Goal: Complete application form: Complete application form

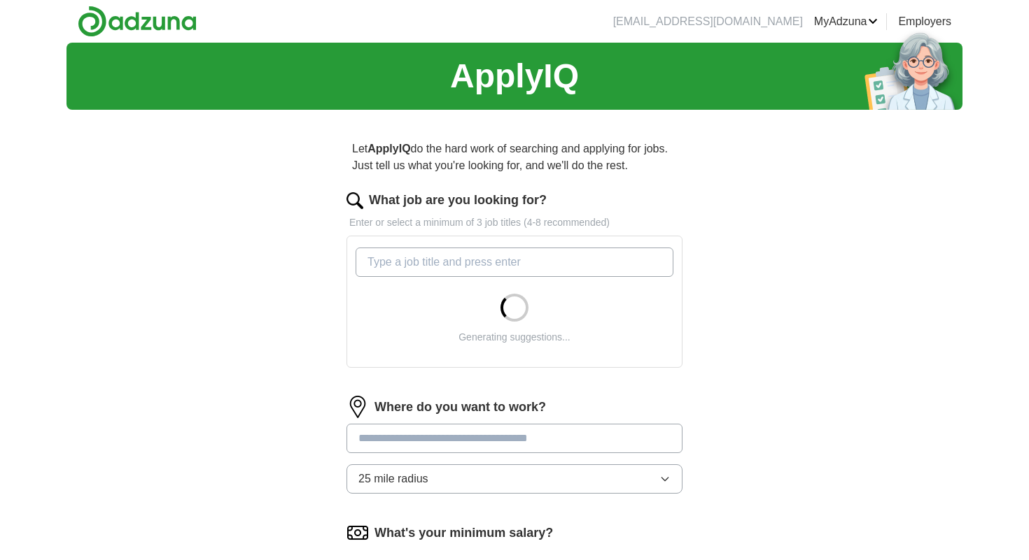
click at [470, 271] on input "What job are you looking for?" at bounding box center [514, 262] width 318 height 29
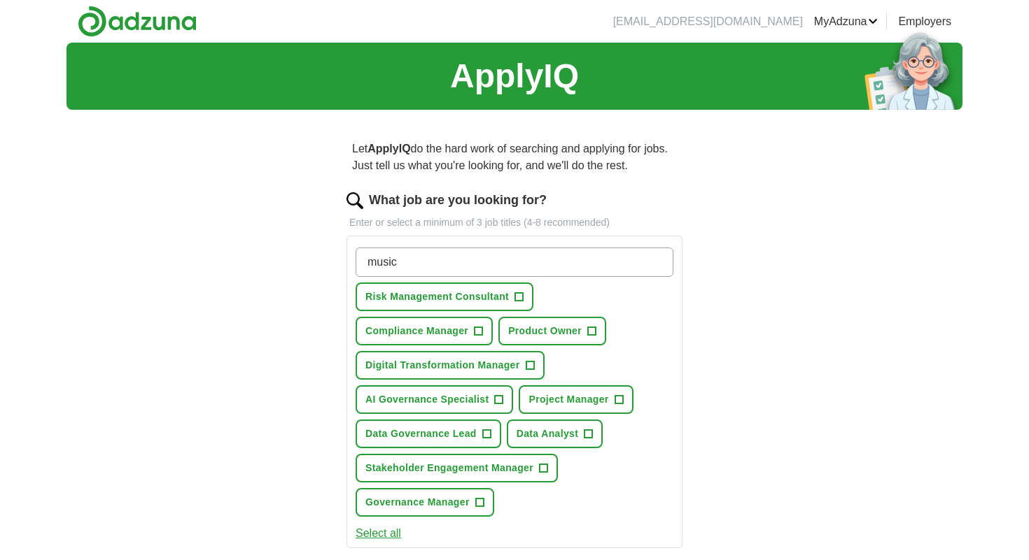
type input "music"
click at [807, 365] on div "ApplyIQ Let ApplyIQ do the hard work of searching and applying for jobs. Just t…" at bounding box center [514, 482] width 896 height 879
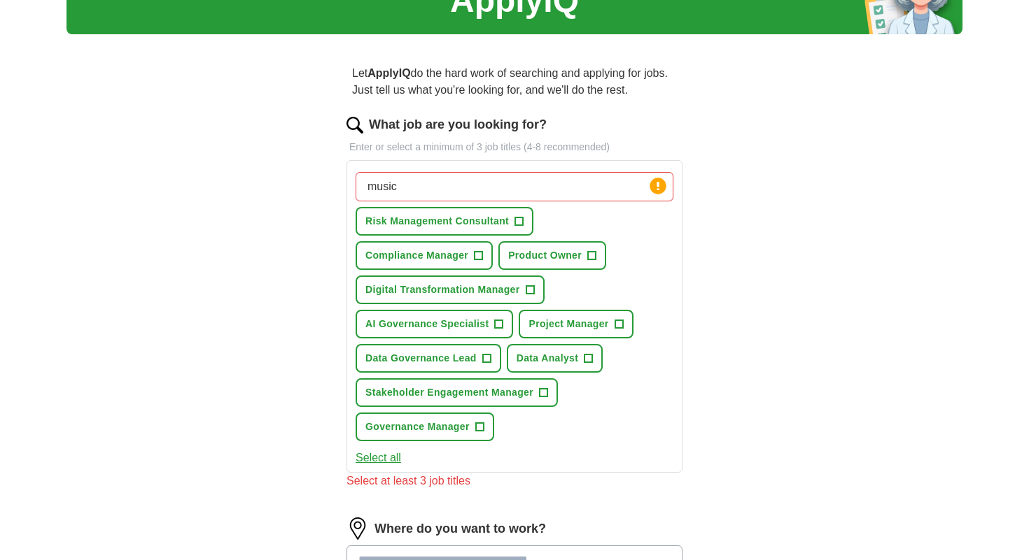
scroll to position [80, 0]
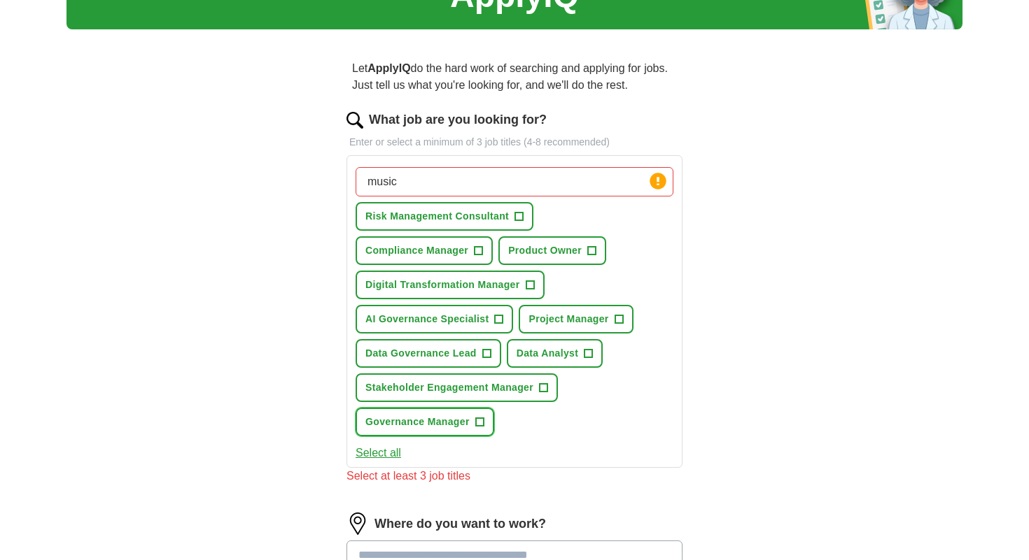
click at [484, 422] on span "+" at bounding box center [479, 422] width 9 height 9
click at [456, 190] on input "music" at bounding box center [514, 181] width 318 height 29
click at [593, 329] on button "Project Manager +" at bounding box center [575, 319] width 114 height 29
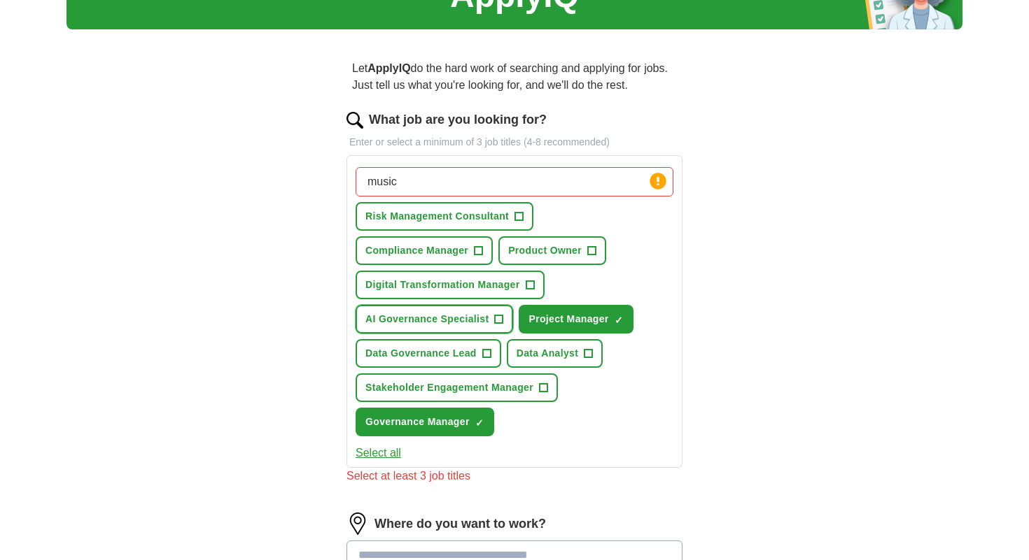
click at [463, 311] on button "AI Governance Specialist +" at bounding box center [433, 319] width 157 height 29
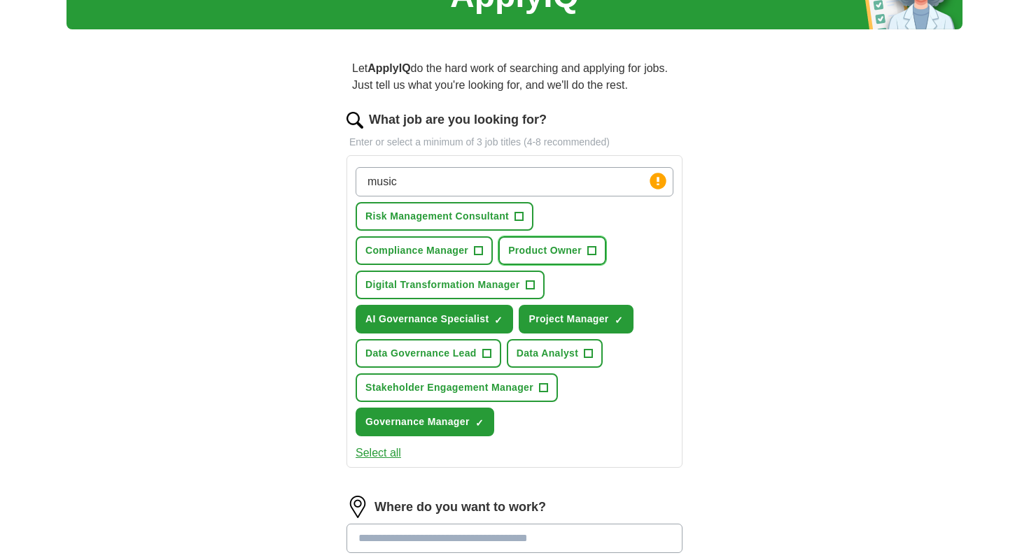
click at [529, 252] on span "Product Owner" at bounding box center [544, 250] width 73 height 15
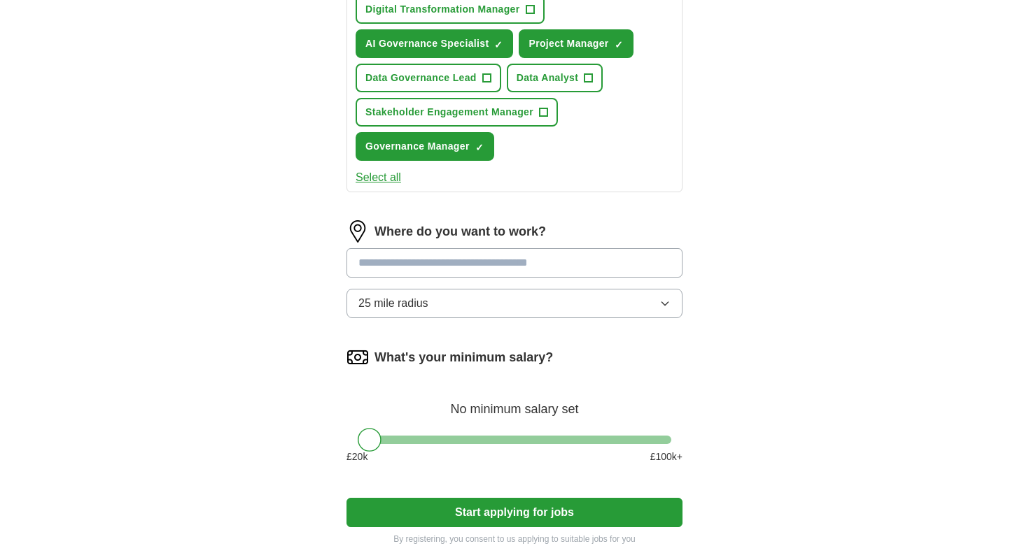
scroll to position [458, 0]
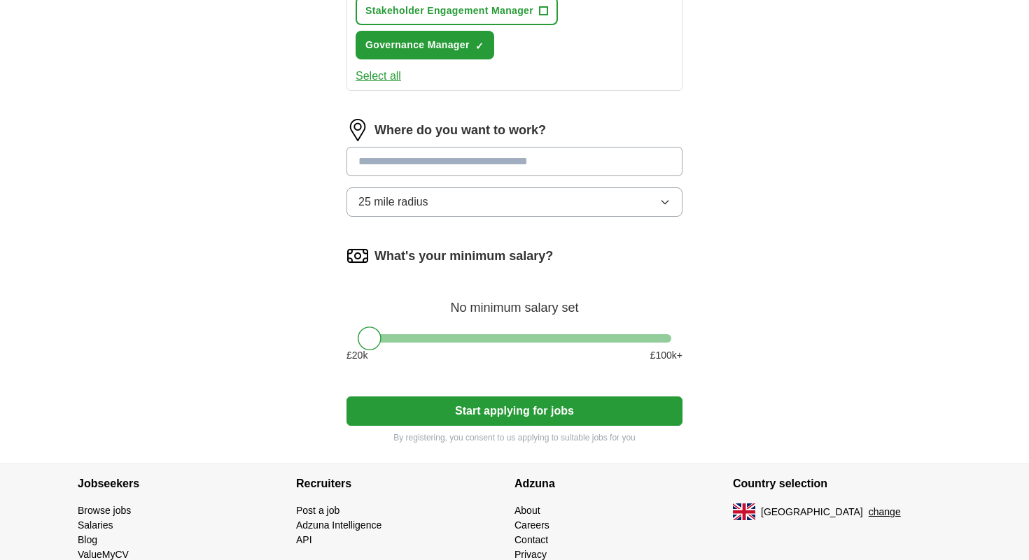
click at [468, 171] on input at bounding box center [514, 161] width 336 height 29
type input "******"
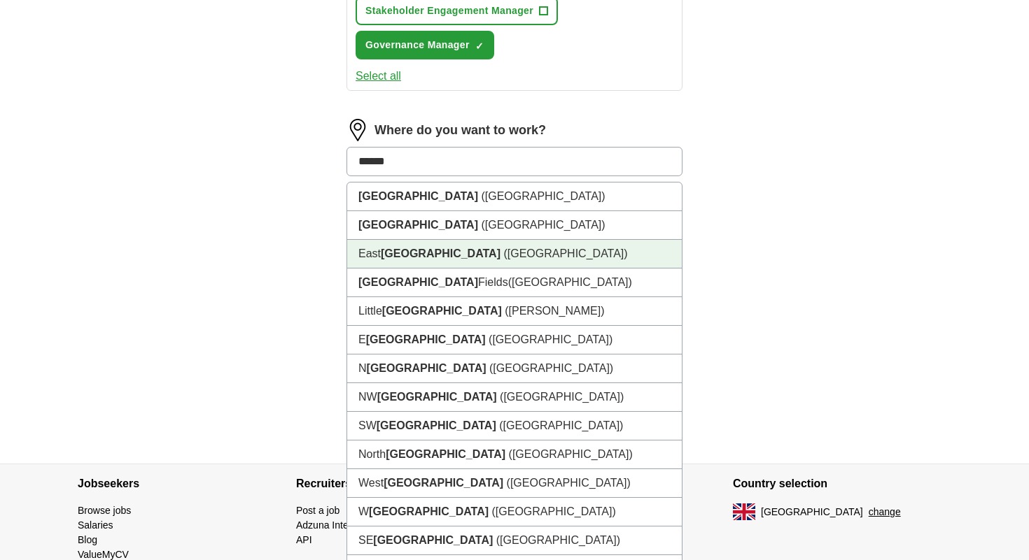
click at [503, 256] on span "([GEOGRAPHIC_DATA])" at bounding box center [565, 254] width 124 height 12
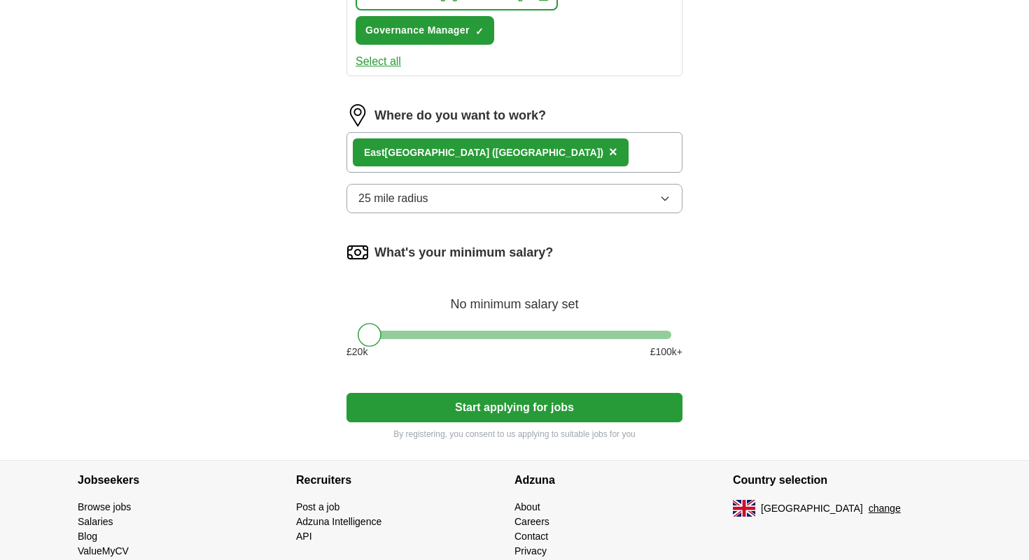
scroll to position [475, 0]
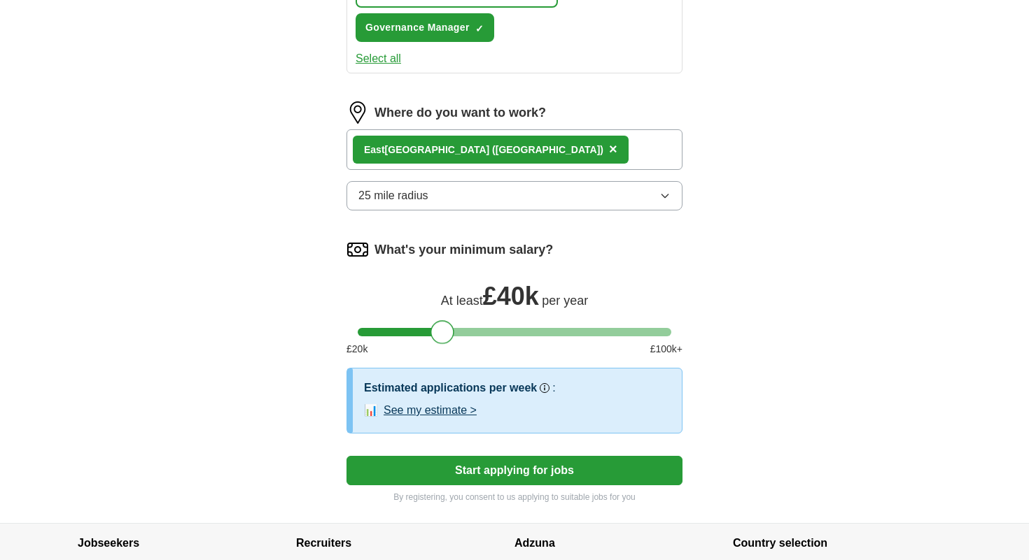
drag, startPoint x: 371, startPoint y: 333, endPoint x: 444, endPoint y: 330, distance: 72.8
click at [444, 330] on div at bounding box center [442, 332] width 24 height 24
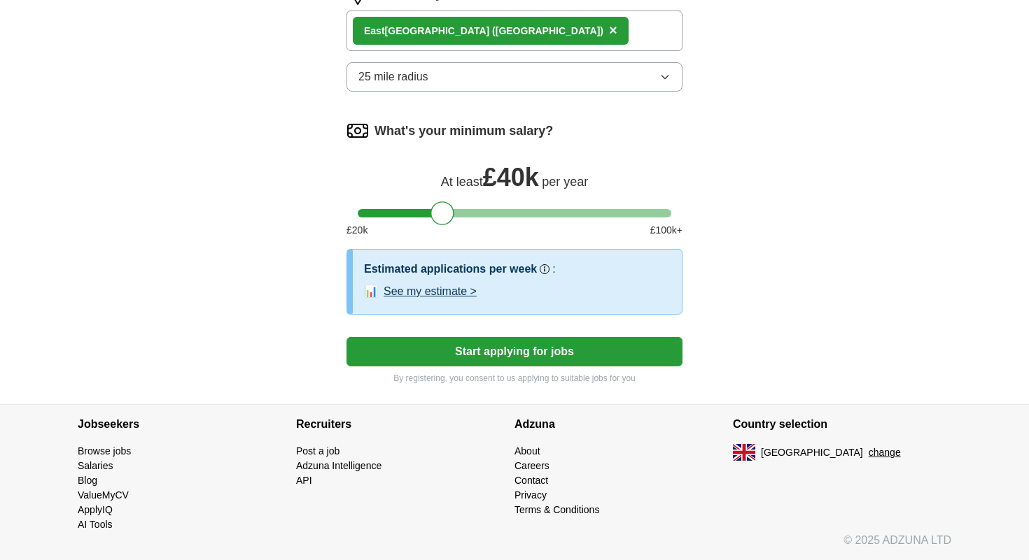
click at [536, 344] on button "Start applying for jobs" at bounding box center [514, 351] width 336 height 29
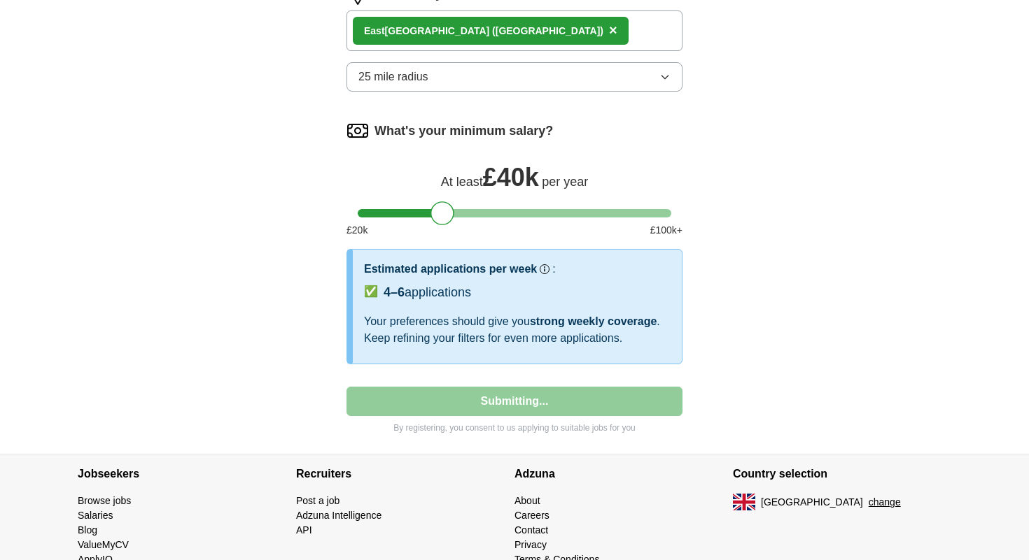
select select "**"
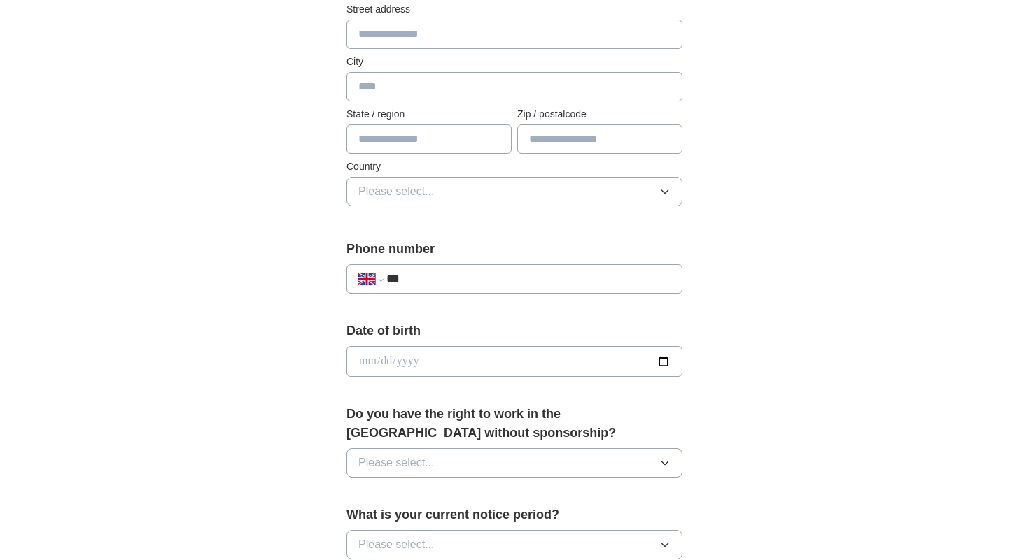
scroll to position [0, 0]
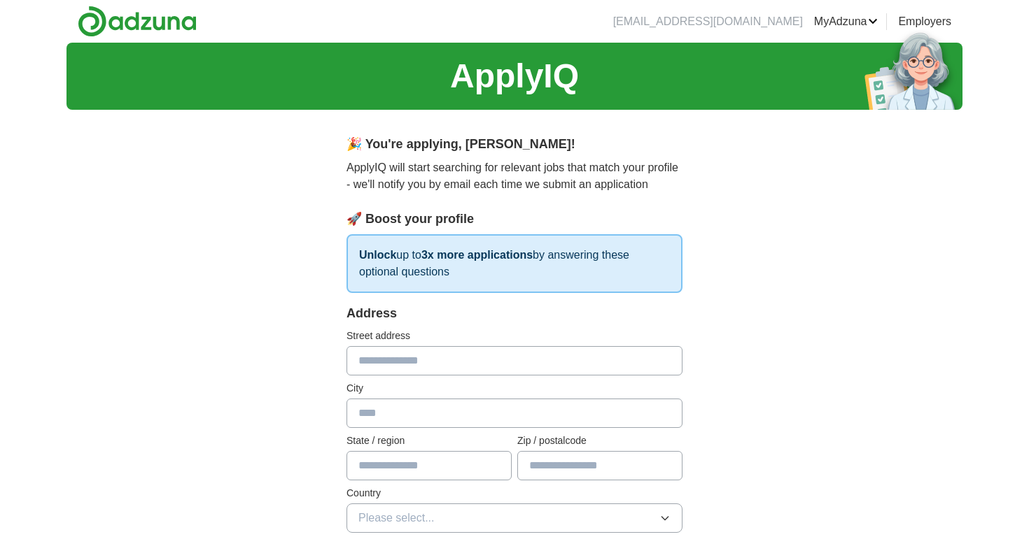
click at [439, 367] on input "text" at bounding box center [514, 360] width 336 height 29
type input "**********"
type input "******"
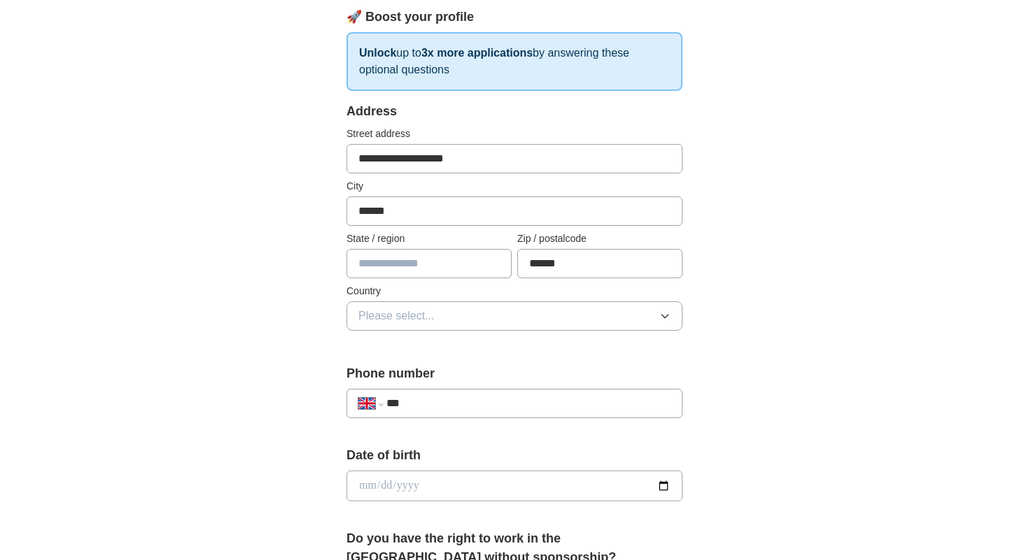
scroll to position [203, 0]
click at [441, 264] on input "text" at bounding box center [428, 262] width 165 height 29
type input "******"
click at [451, 308] on button "Please select..." at bounding box center [514, 315] width 336 height 29
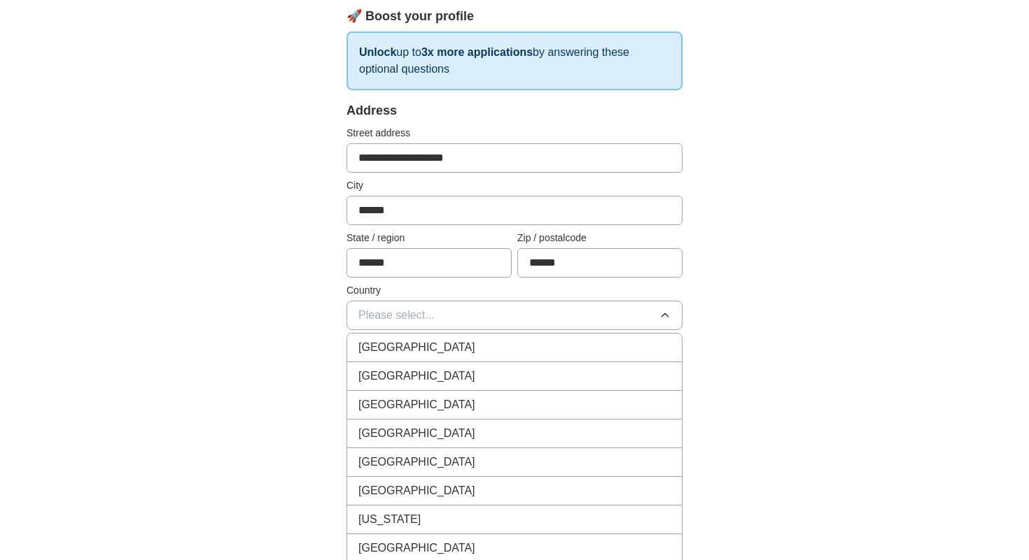
click at [434, 356] on li "[GEOGRAPHIC_DATA]" at bounding box center [514, 348] width 334 height 29
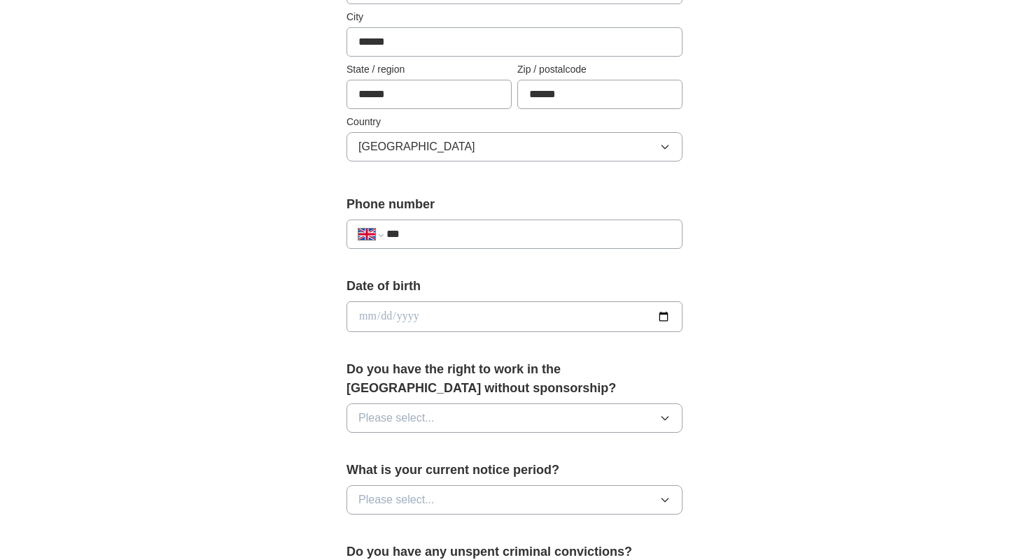
scroll to position [399, 0]
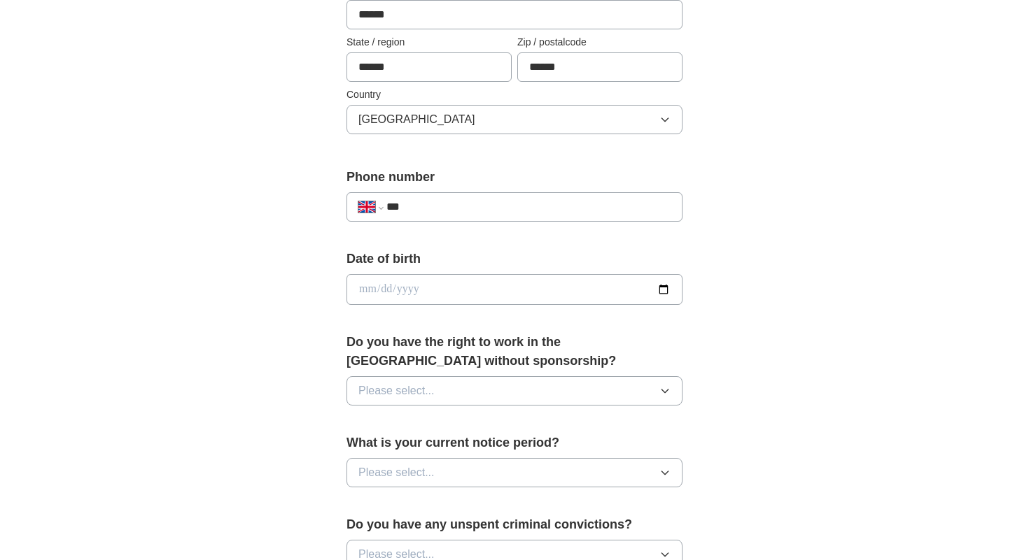
click at [441, 292] on input "date" at bounding box center [514, 289] width 336 height 31
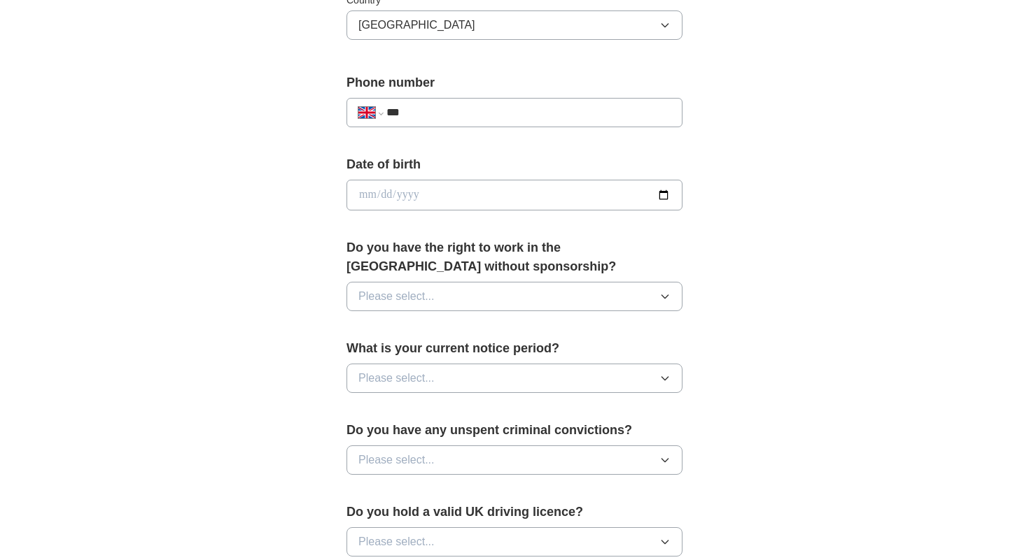
click at [469, 284] on button "Please select..." at bounding box center [514, 296] width 336 height 29
click at [439, 357] on div "No" at bounding box center [514, 357] width 312 height 17
click at [455, 384] on button "Please select..." at bounding box center [514, 378] width 336 height 29
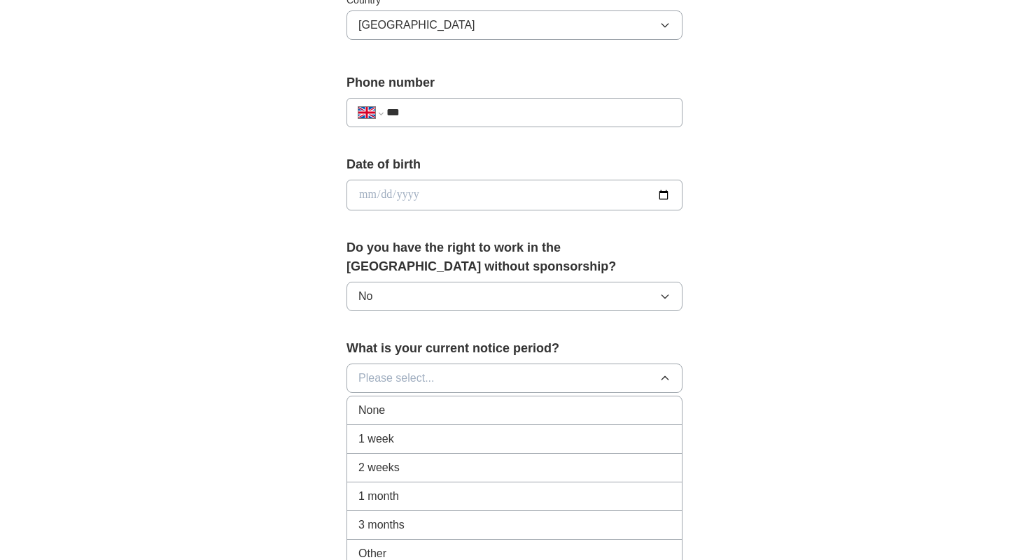
click at [446, 423] on li "None" at bounding box center [514, 411] width 334 height 29
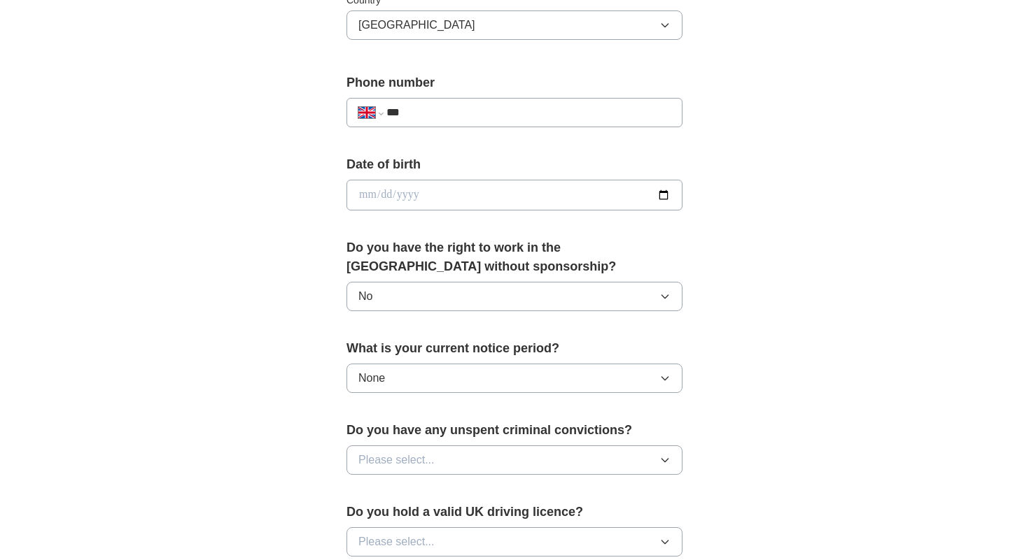
scroll to position [644, 0]
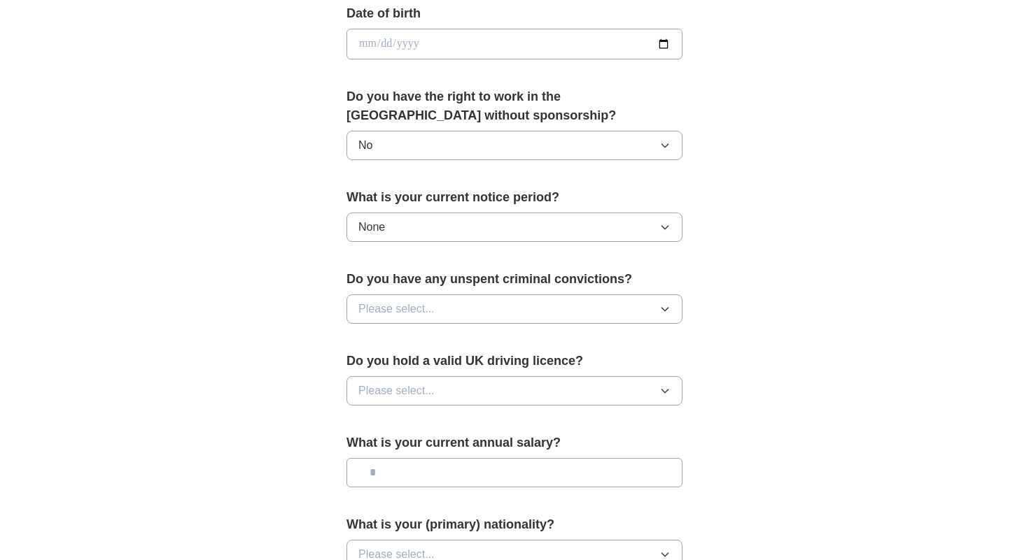
click at [467, 309] on button "Please select..." at bounding box center [514, 309] width 336 height 29
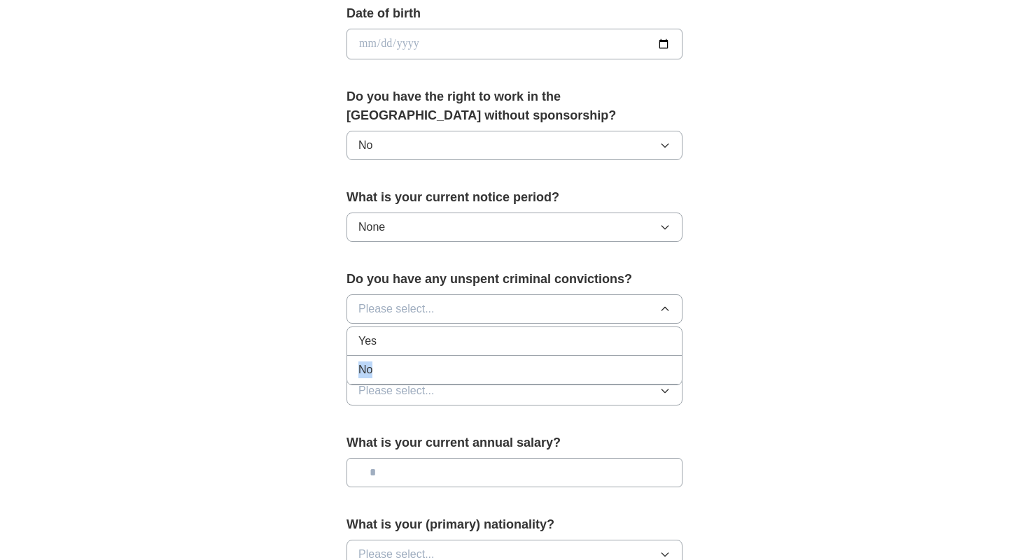
drag, startPoint x: 444, startPoint y: 345, endPoint x: 444, endPoint y: 372, distance: 26.6
click at [444, 372] on ul "Yes No" at bounding box center [514, 356] width 336 height 59
click at [444, 372] on div "No" at bounding box center [514, 370] width 312 height 17
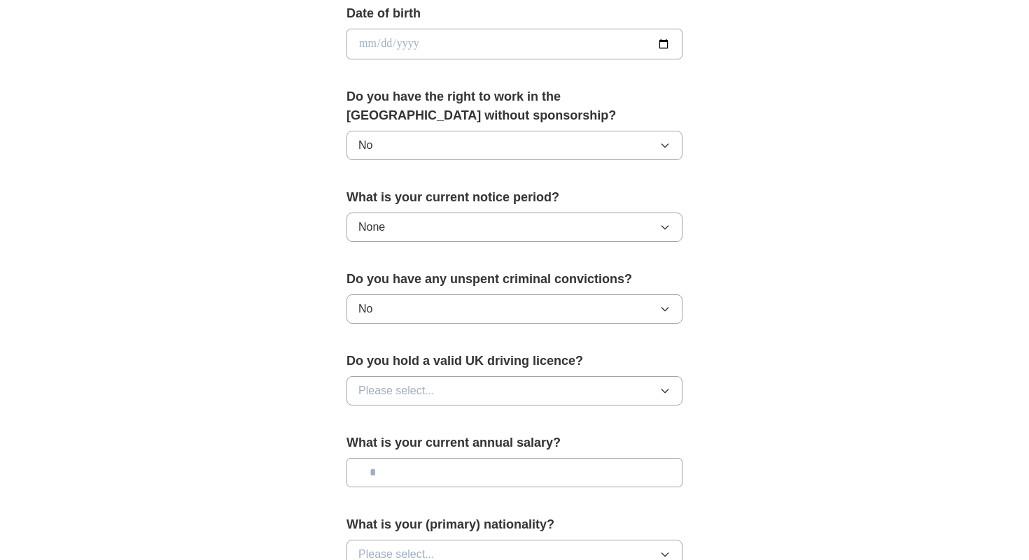
click at [456, 389] on button "Please select..." at bounding box center [514, 390] width 336 height 29
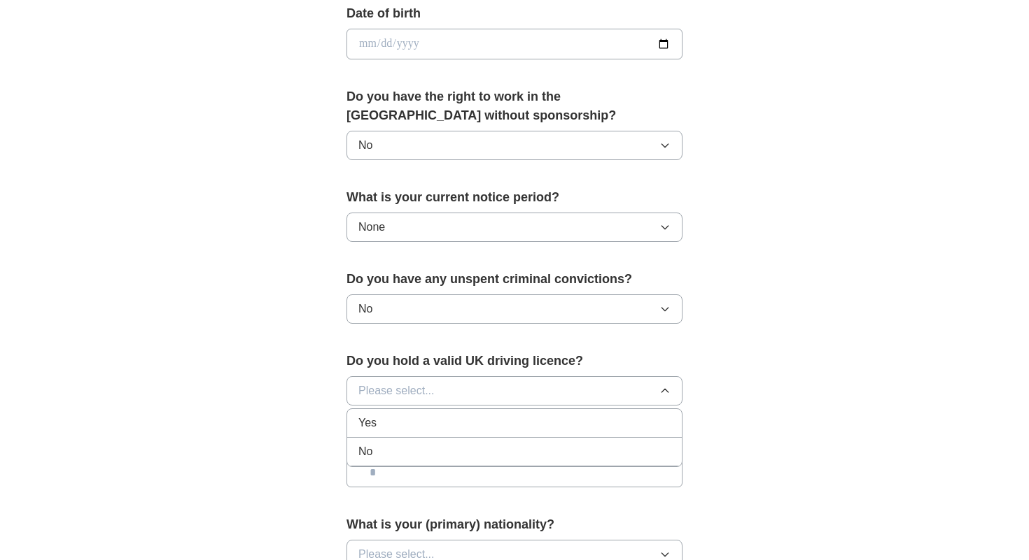
click at [430, 444] on div "No" at bounding box center [514, 452] width 312 height 17
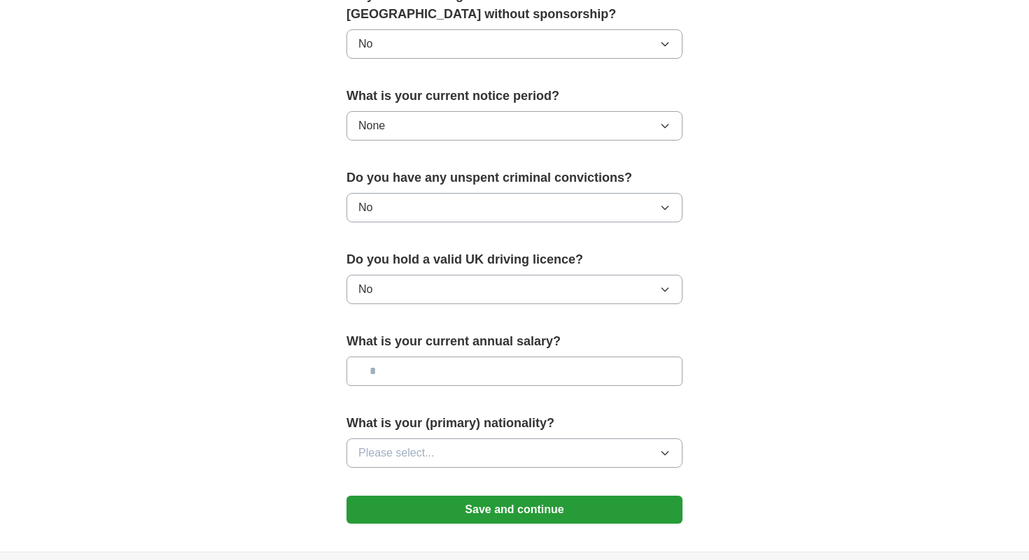
scroll to position [787, 0]
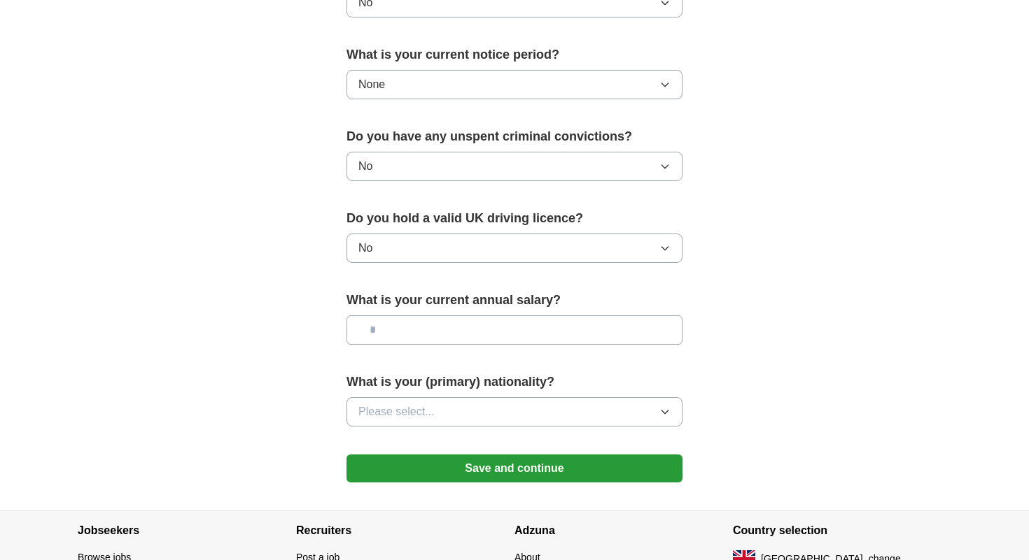
click at [440, 328] on input "text" at bounding box center [514, 330] width 336 height 29
type input "*******"
click at [453, 413] on button "Please select..." at bounding box center [514, 411] width 336 height 29
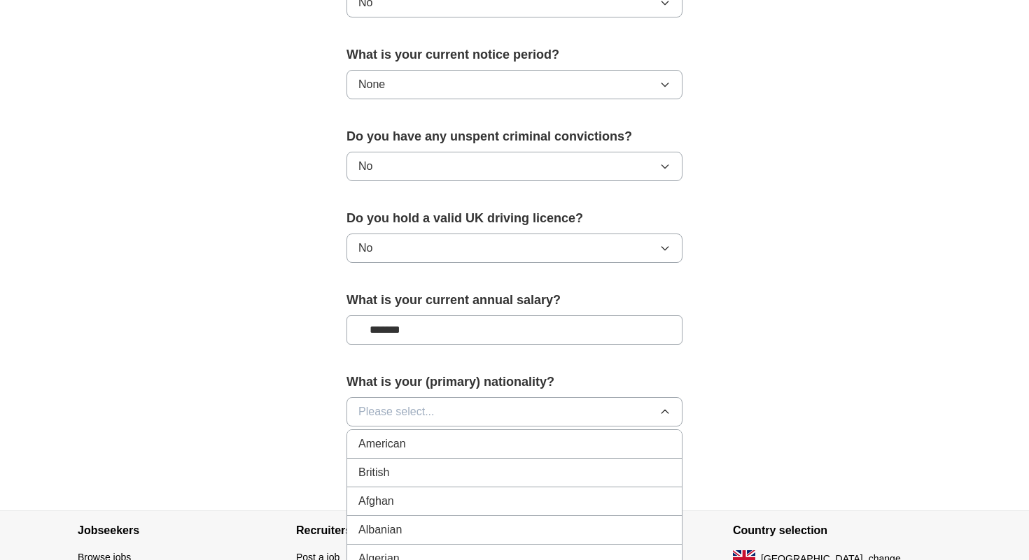
scroll to position [936, 0]
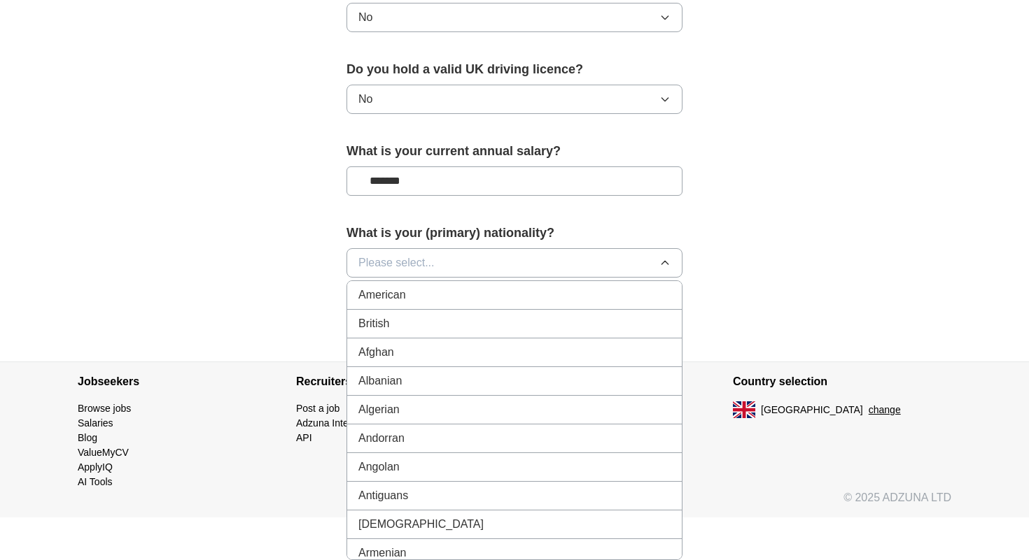
click at [507, 335] on li "British" at bounding box center [514, 324] width 334 height 29
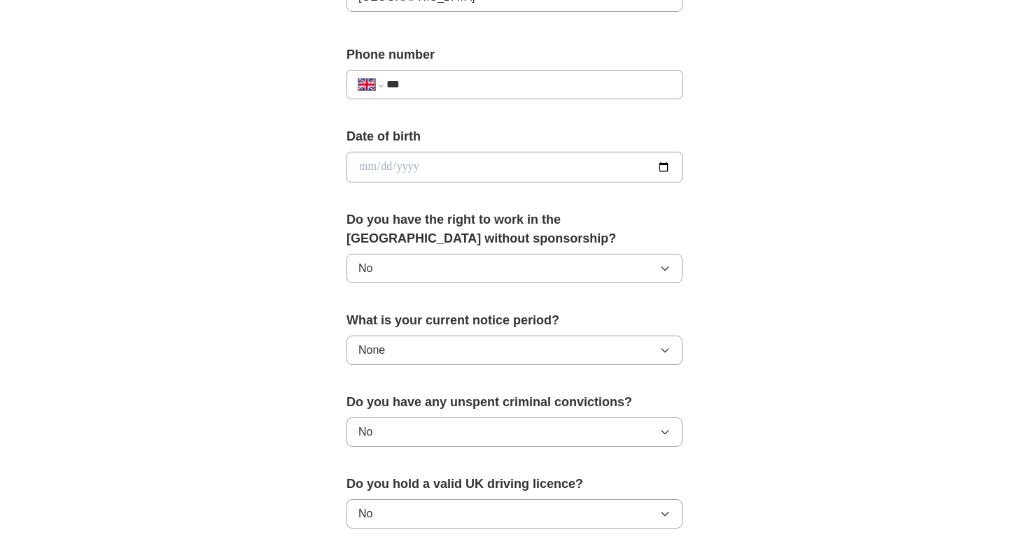
scroll to position [489, 0]
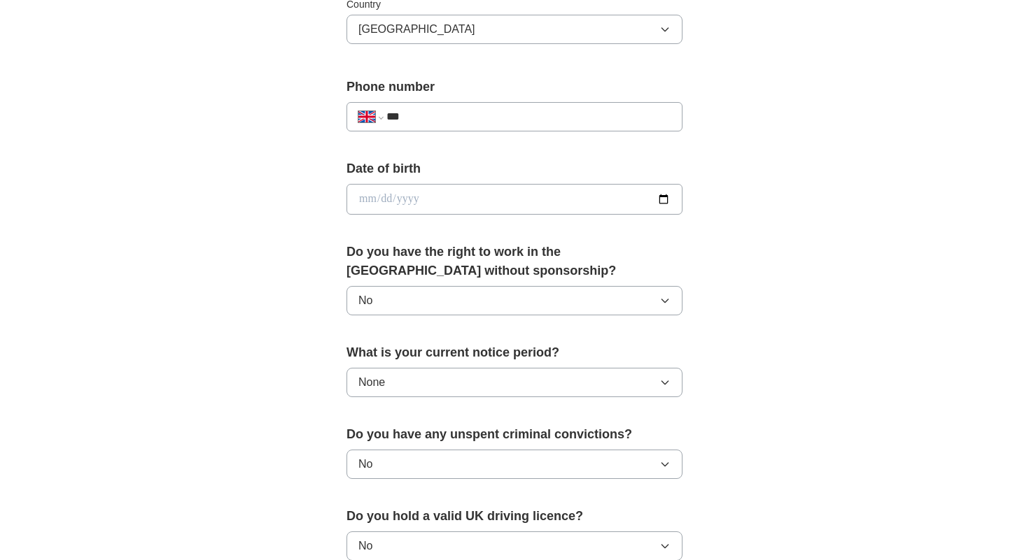
click at [360, 196] on input "date" at bounding box center [514, 199] width 336 height 31
click at [378, 204] on input "date" at bounding box center [514, 199] width 336 height 31
type input "**********"
click at [310, 238] on div "**********" at bounding box center [514, 220] width 448 height 1177
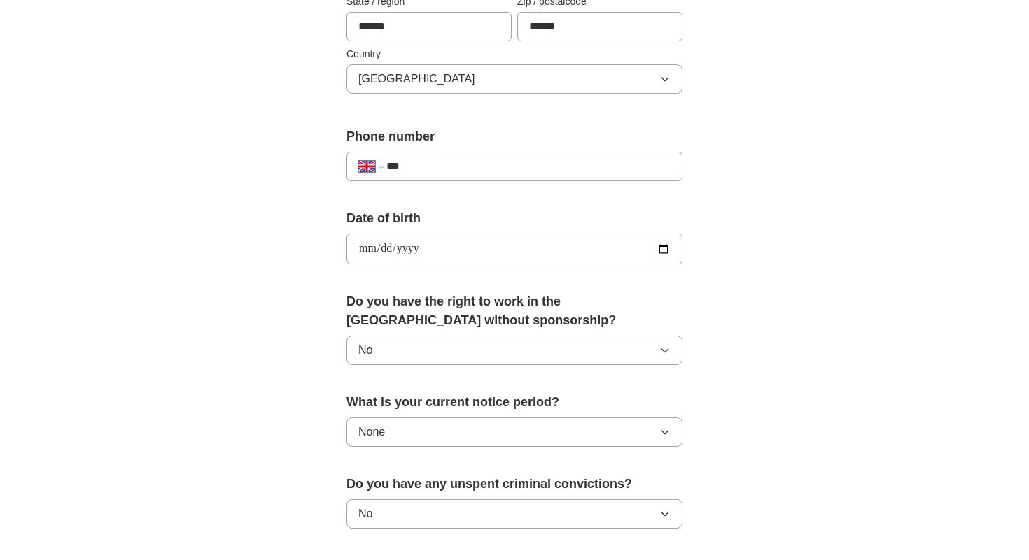
scroll to position [439, 0]
click at [456, 159] on input "***" at bounding box center [528, 167] width 284 height 17
type input "**********"
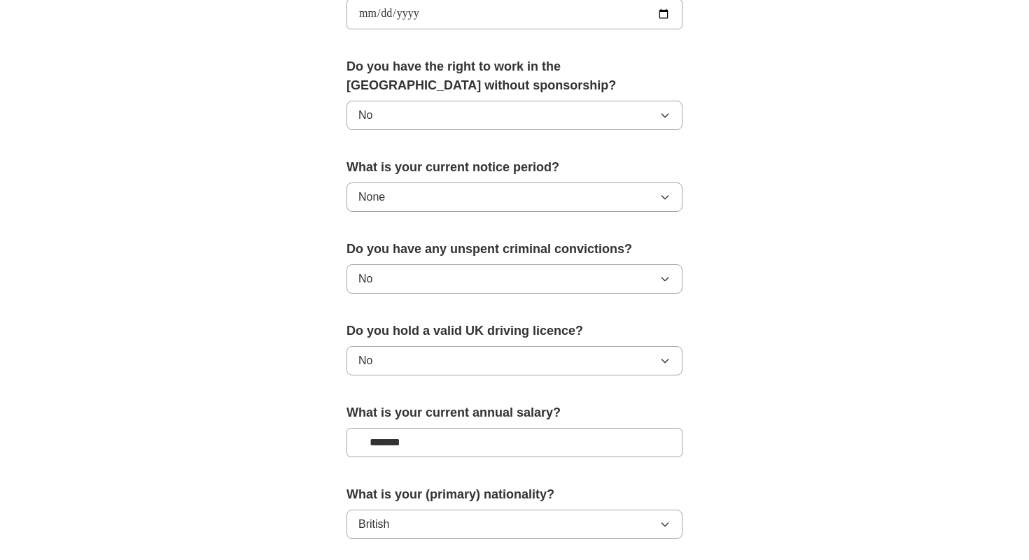
scroll to position [894, 0]
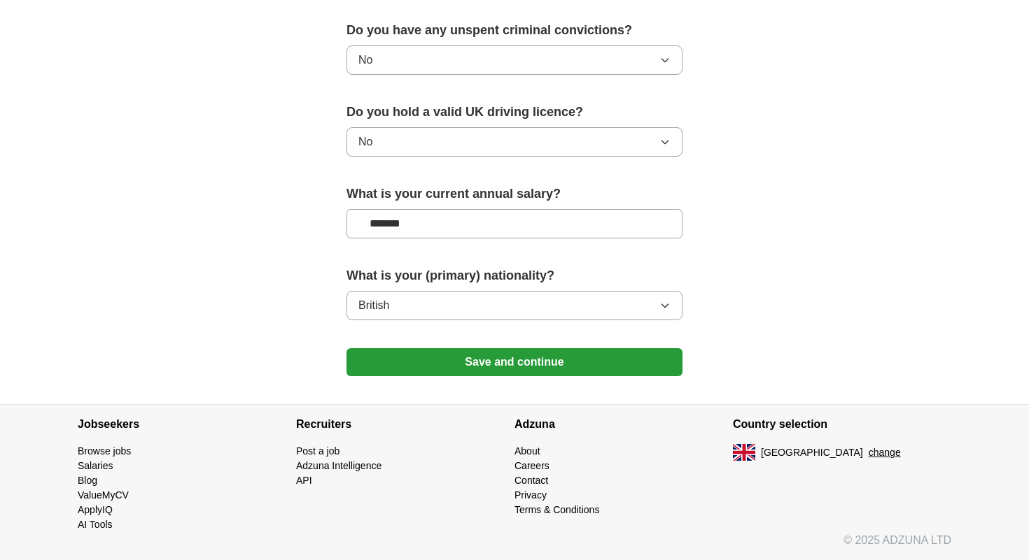
click at [476, 367] on button "Save and continue" at bounding box center [514, 362] width 336 height 28
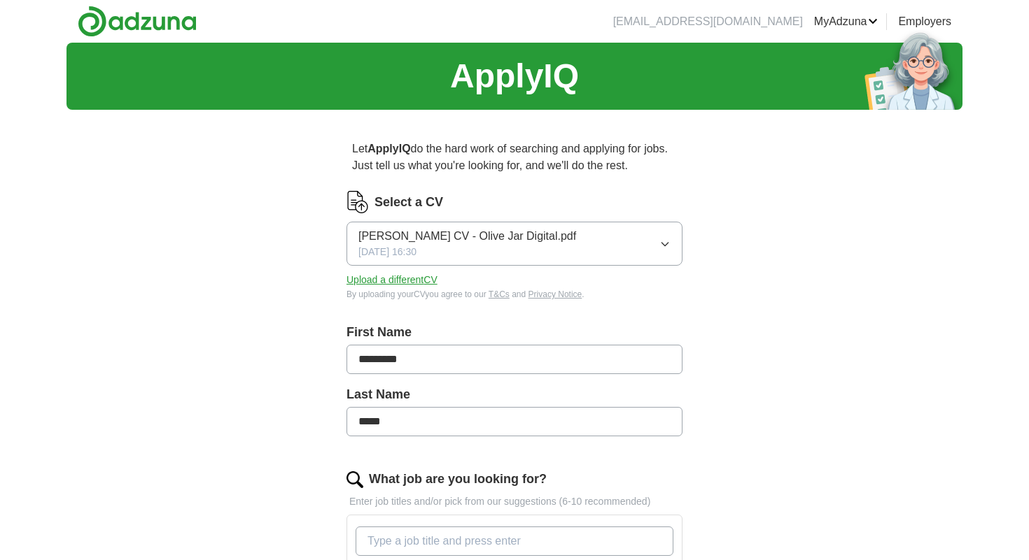
click at [515, 239] on span "Alex Baciu CV - Olive Jar Digital.pdf" at bounding box center [467, 236] width 218 height 17
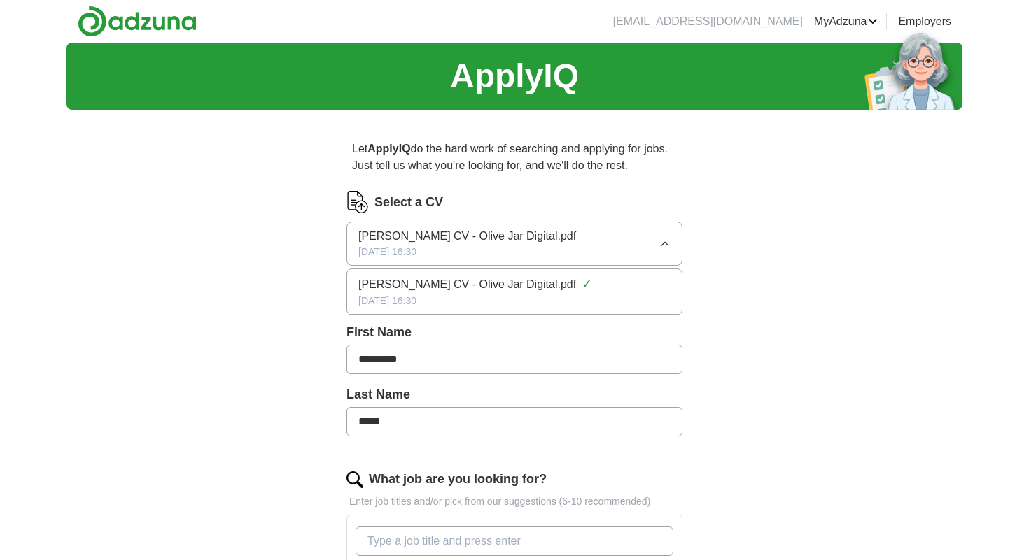
click at [752, 333] on div "ApplyIQ Let ApplyIQ do the hard work of searching and applying for jobs. Just t…" at bounding box center [514, 551] width 896 height 1017
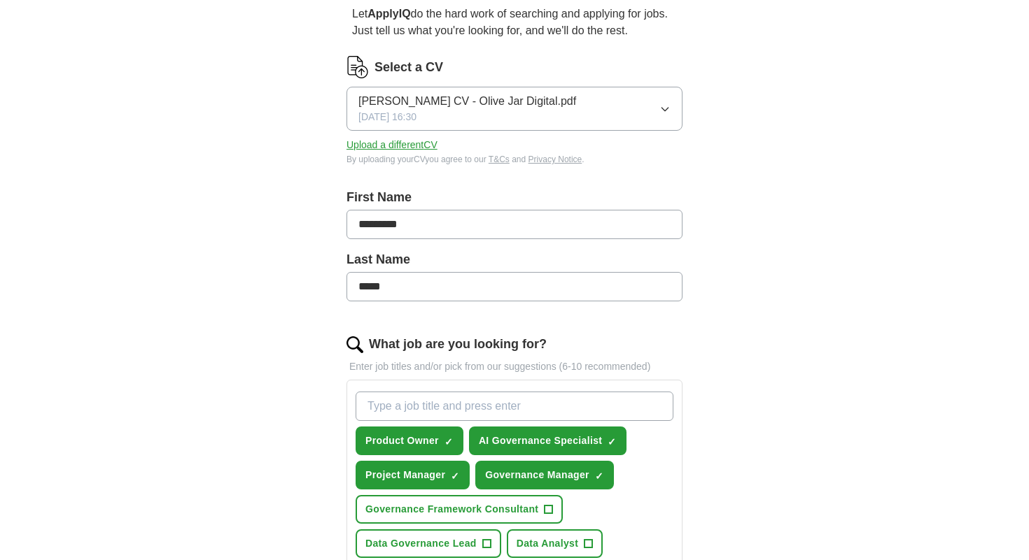
scroll to position [130, 0]
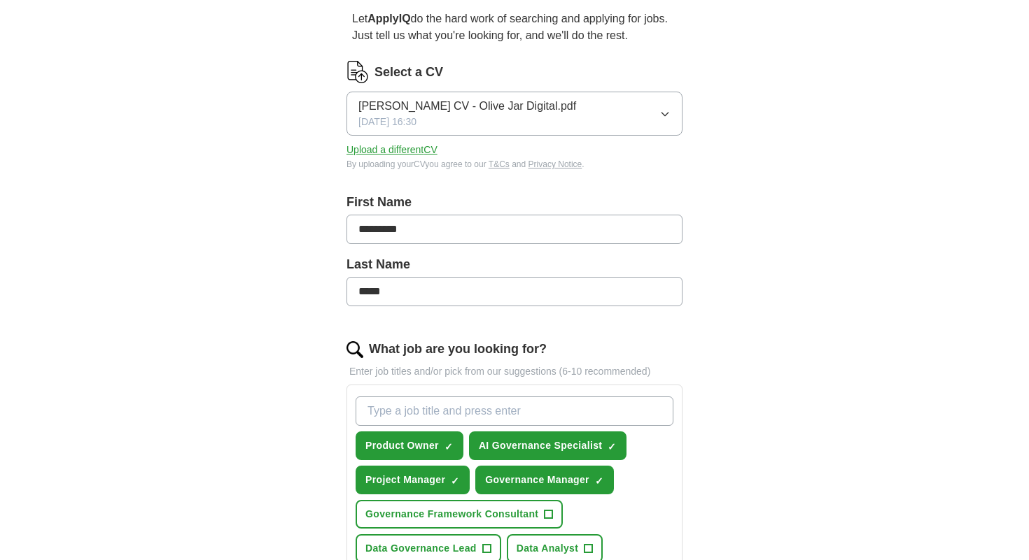
click at [422, 149] on button "Upload a different CV" at bounding box center [391, 150] width 91 height 15
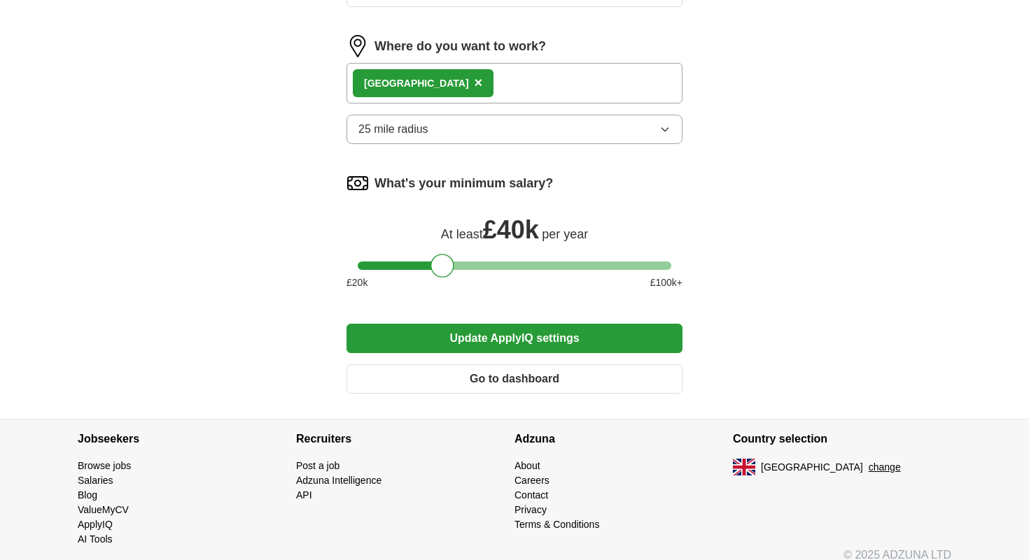
scroll to position [835, 0]
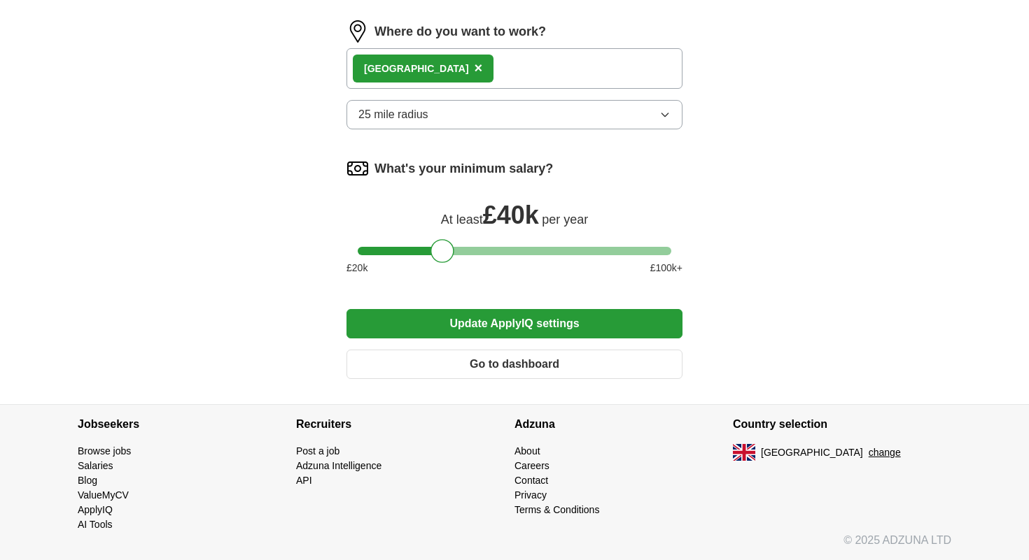
click at [516, 368] on button "Go to dashboard" at bounding box center [514, 364] width 336 height 29
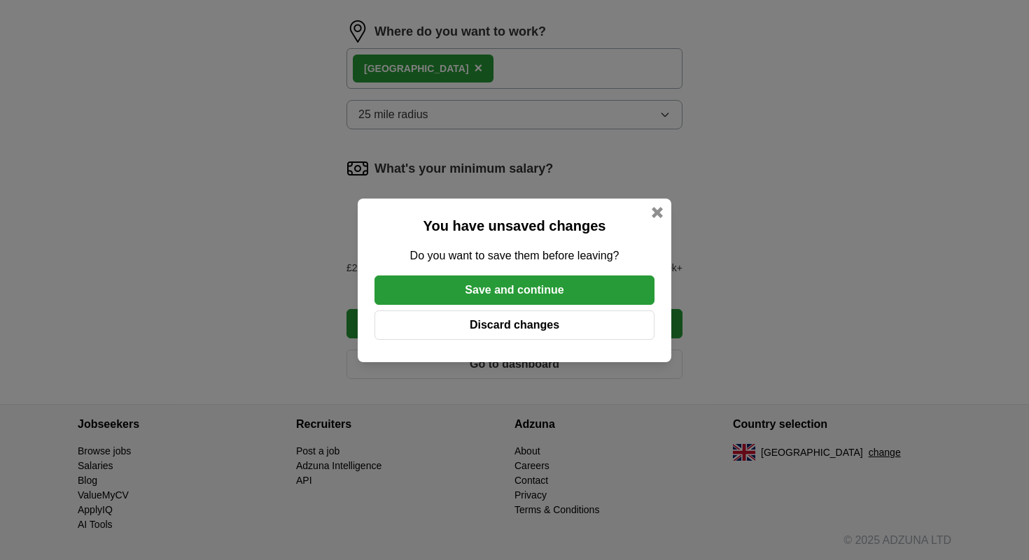
click at [520, 294] on button "Save and continue" at bounding box center [514, 290] width 280 height 29
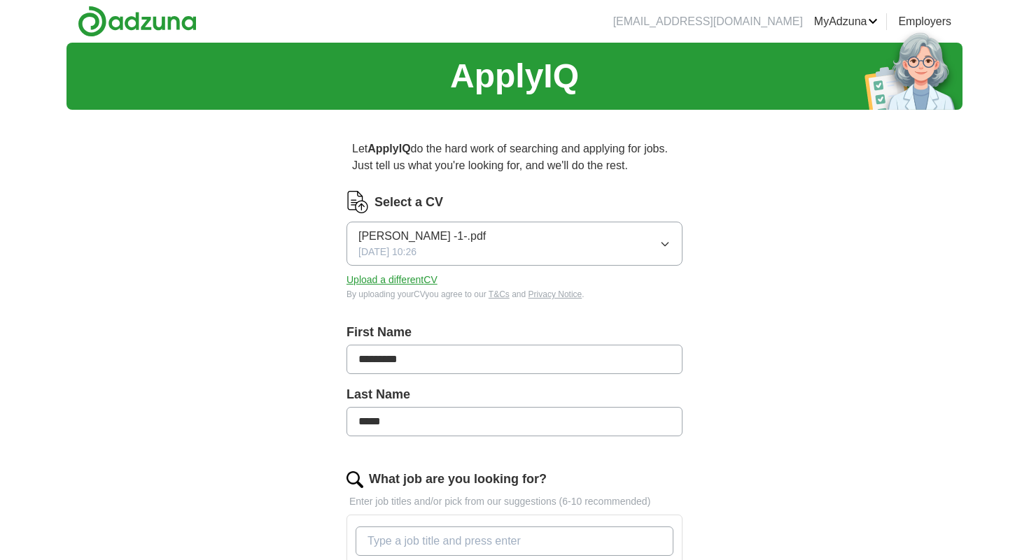
click at [131, 22] on img at bounding box center [137, 21] width 119 height 31
